Goal: Browse casually: Explore the website without a specific task or goal

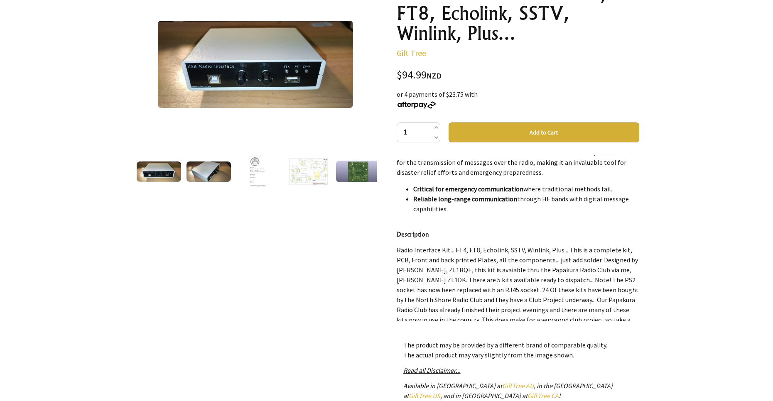
scroll to position [1344, 0]
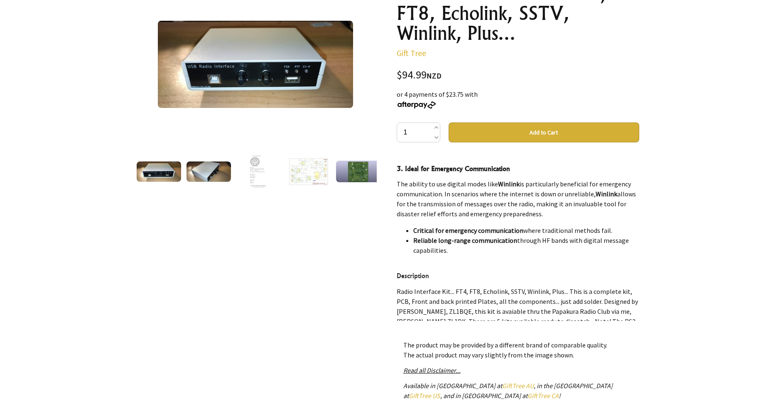
click at [164, 174] on img at bounding box center [159, 172] width 45 height 20
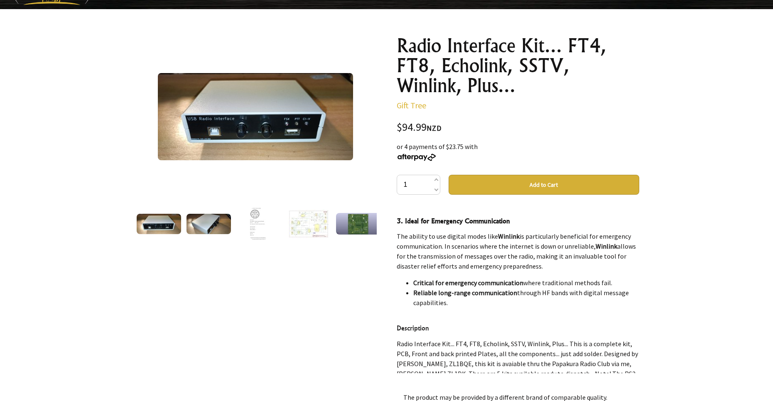
scroll to position [42, 0]
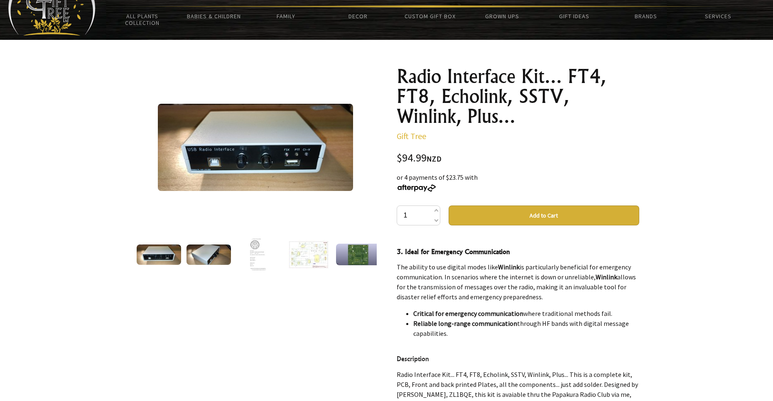
click at [243, 155] on img at bounding box center [255, 147] width 195 height 87
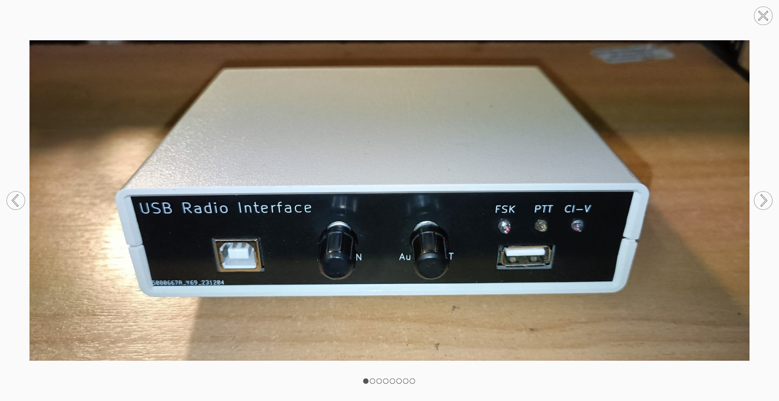
click at [761, 198] on circle at bounding box center [763, 200] width 18 height 18
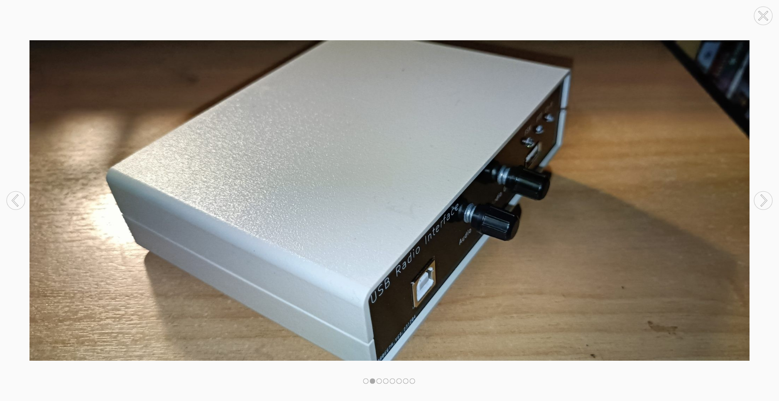
click at [761, 198] on circle at bounding box center [763, 200] width 18 height 18
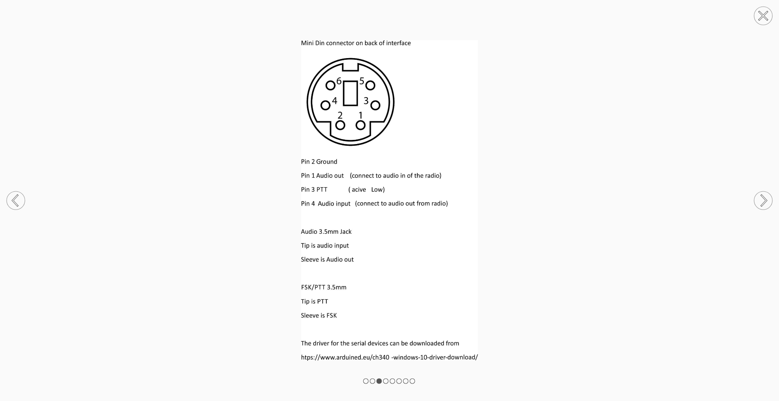
click at [768, 205] on circle at bounding box center [763, 200] width 18 height 18
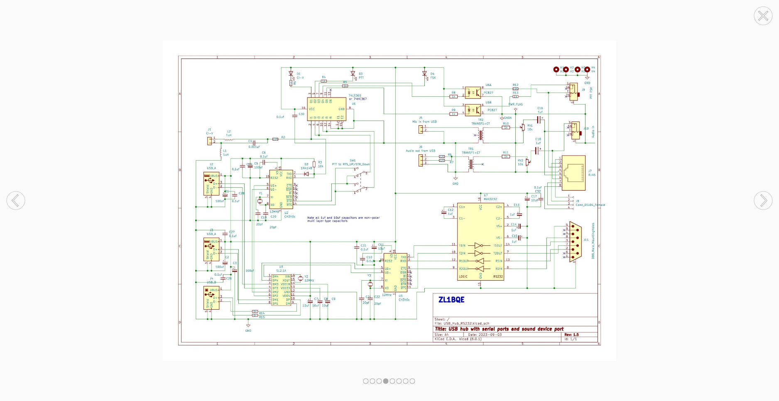
click at [768, 205] on circle at bounding box center [763, 200] width 18 height 18
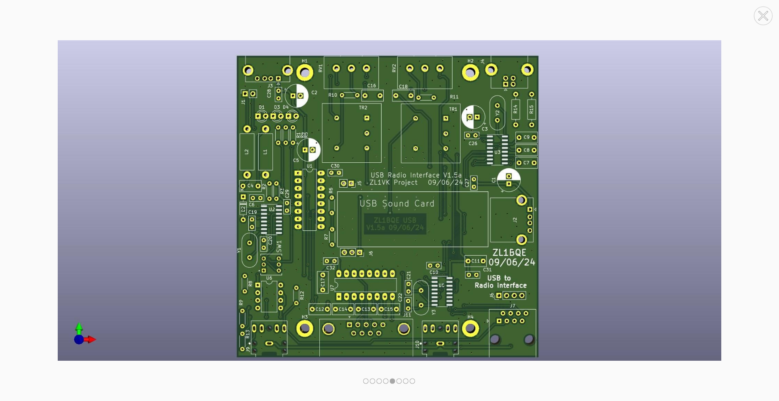
click at [768, 205] on circle at bounding box center [763, 200] width 18 height 18
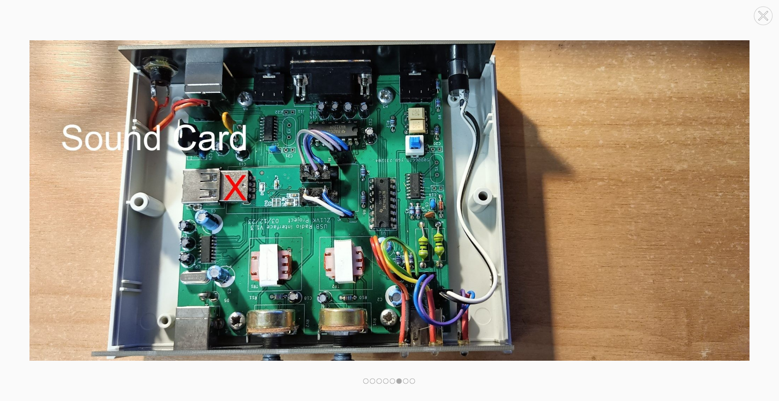
click at [768, 205] on circle at bounding box center [763, 200] width 18 height 18
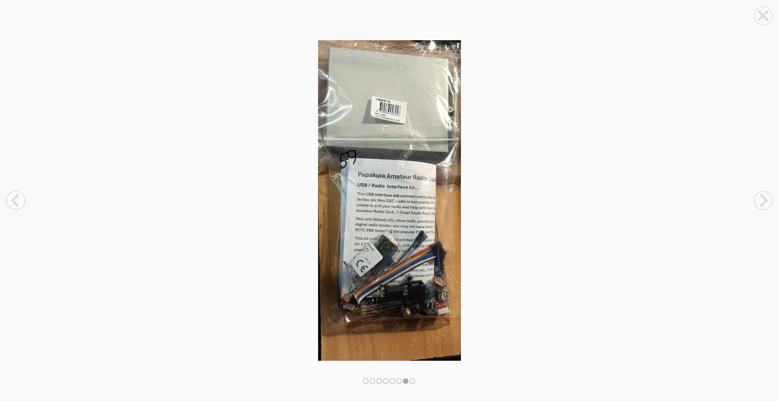
click at [768, 205] on circle at bounding box center [763, 200] width 18 height 18
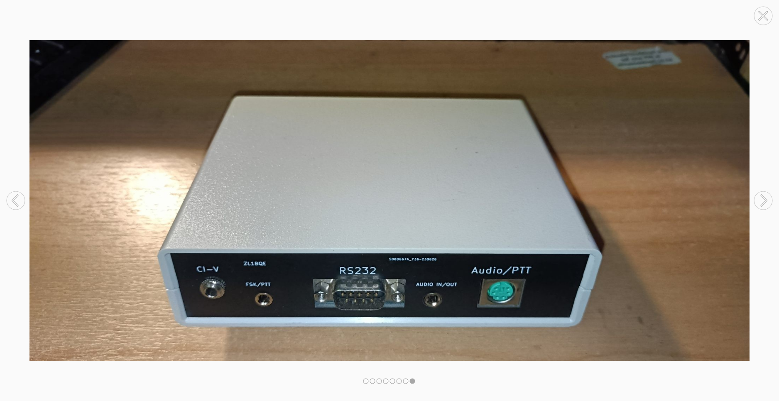
click at [768, 205] on circle at bounding box center [763, 200] width 18 height 18
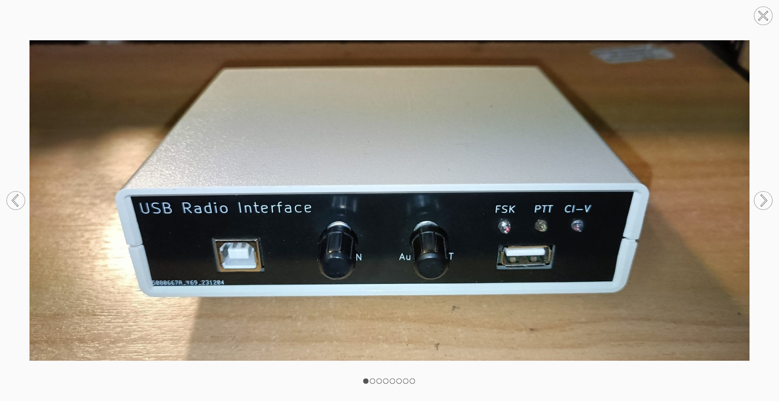
click at [766, 17] on circle at bounding box center [763, 16] width 18 height 18
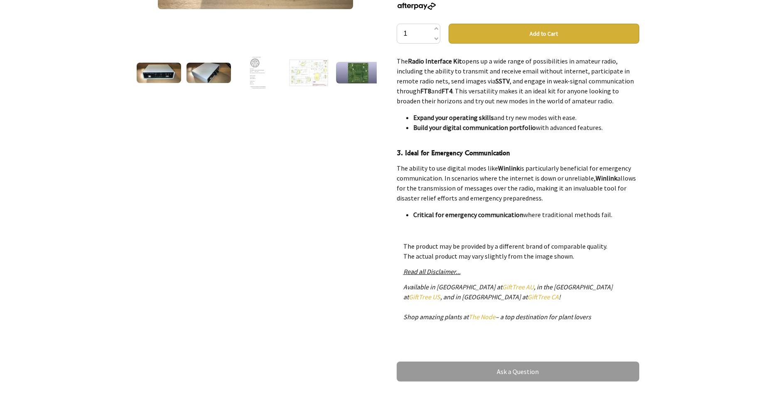
scroll to position [0, 0]
